Goal: Navigation & Orientation: Find specific page/section

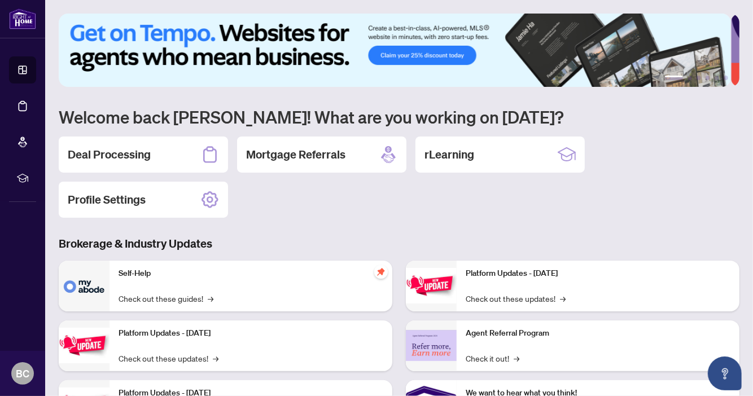
click at [117, 157] on h2 "Deal Processing" at bounding box center [109, 155] width 83 height 16
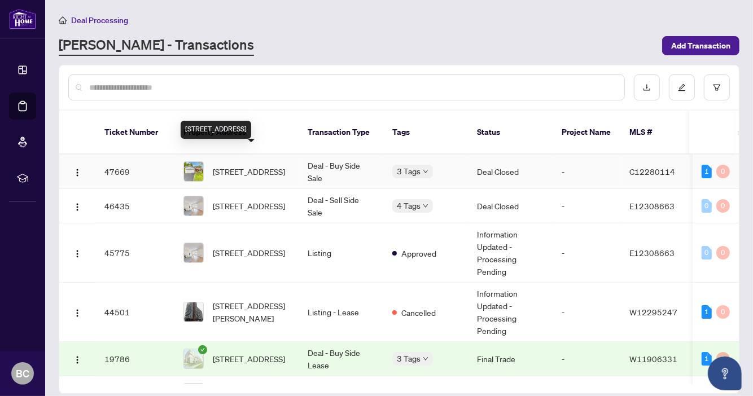
click at [235, 165] on span "[STREET_ADDRESS]" at bounding box center [249, 171] width 72 height 12
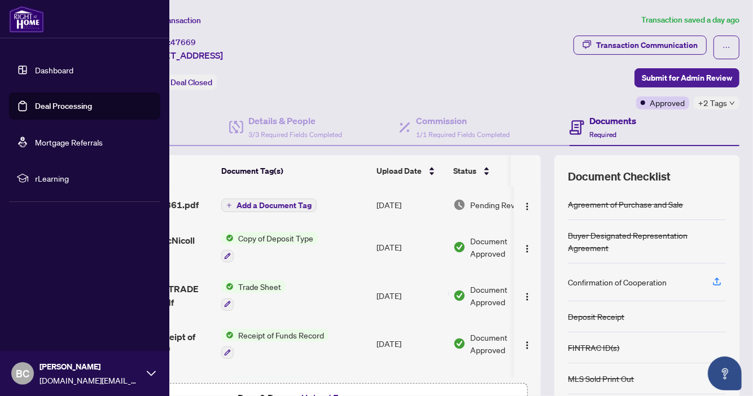
click at [71, 65] on link "Dashboard" at bounding box center [54, 70] width 38 height 10
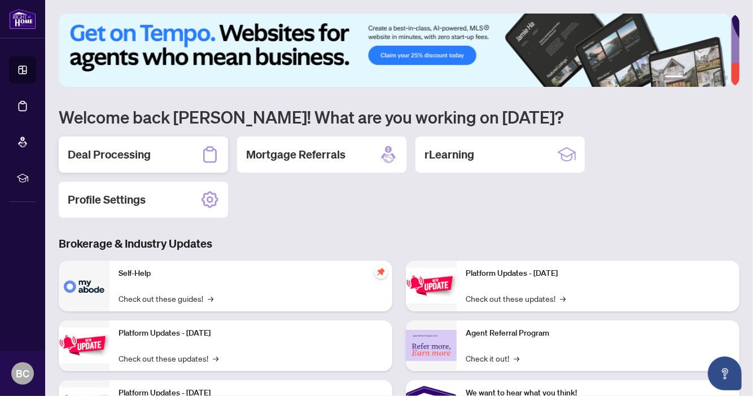
click at [119, 149] on h2 "Deal Processing" at bounding box center [109, 155] width 83 height 16
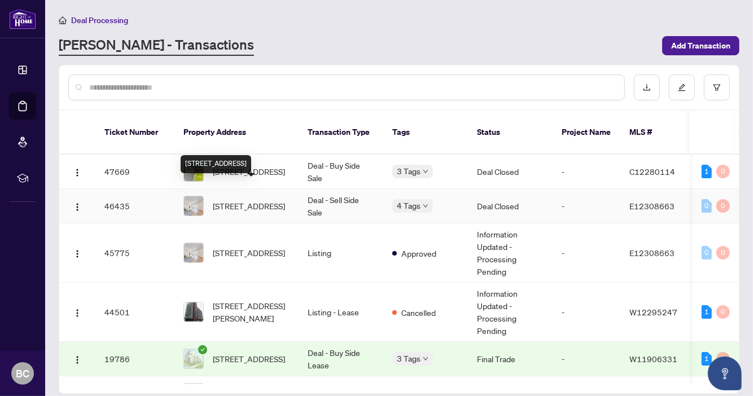
click at [253, 200] on span "[STREET_ADDRESS]" at bounding box center [249, 206] width 72 height 12
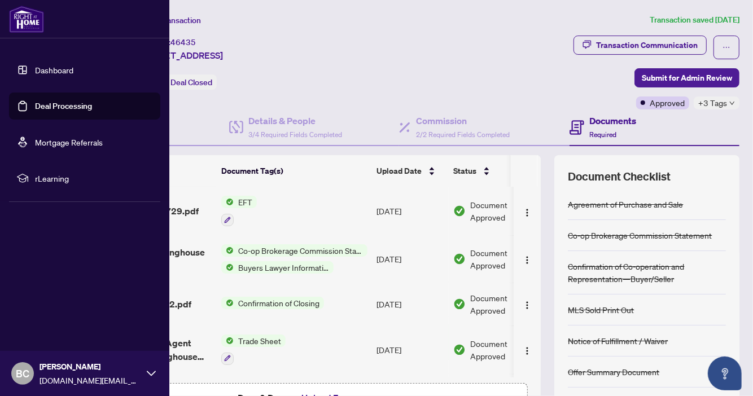
click at [60, 71] on link "Dashboard" at bounding box center [54, 70] width 38 height 10
